Goal: Information Seeking & Learning: Learn about a topic

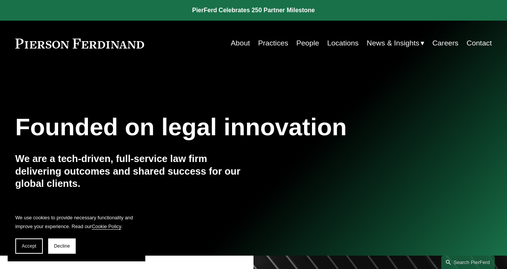
click at [274, 41] on link "Practices" at bounding box center [273, 43] width 30 height 15
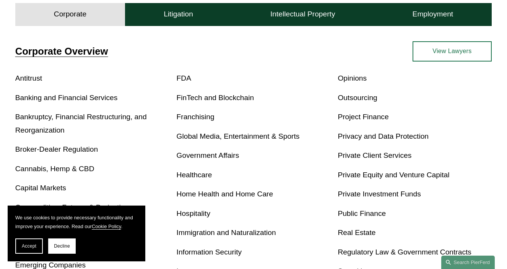
scroll to position [301, 0]
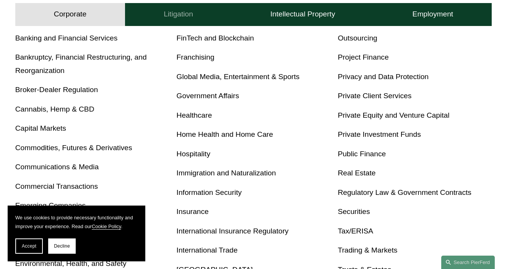
click at [214, 16] on button "Litigation" at bounding box center [178, 14] width 107 height 23
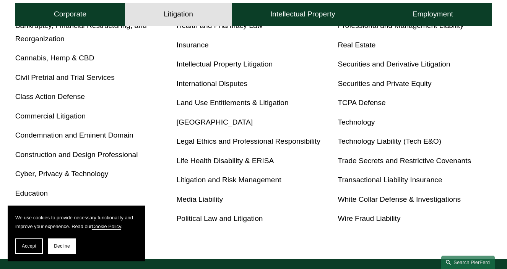
scroll to position [377, 0]
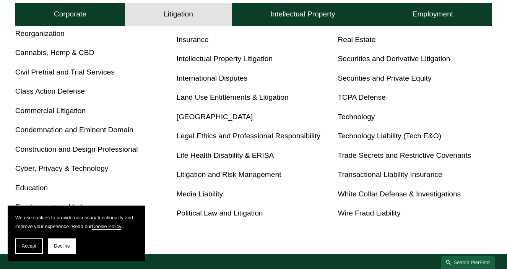
click at [210, 83] on p "International Disputes" at bounding box center [254, 78] width 154 height 13
click at [210, 77] on link "International Disputes" at bounding box center [212, 78] width 71 height 8
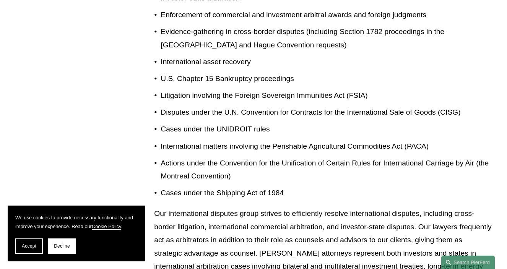
scroll to position [767, 0]
